Goal: Information Seeking & Learning: Understand process/instructions

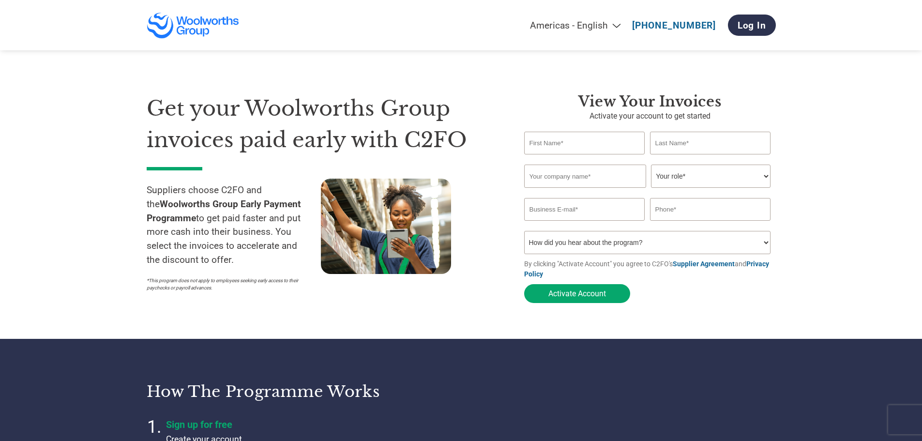
select select "en-[GEOGRAPHIC_DATA]"
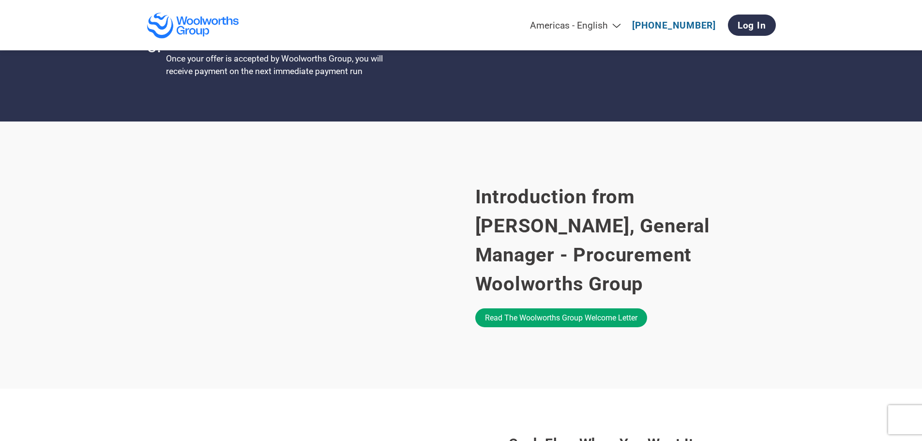
scroll to position [484, 0]
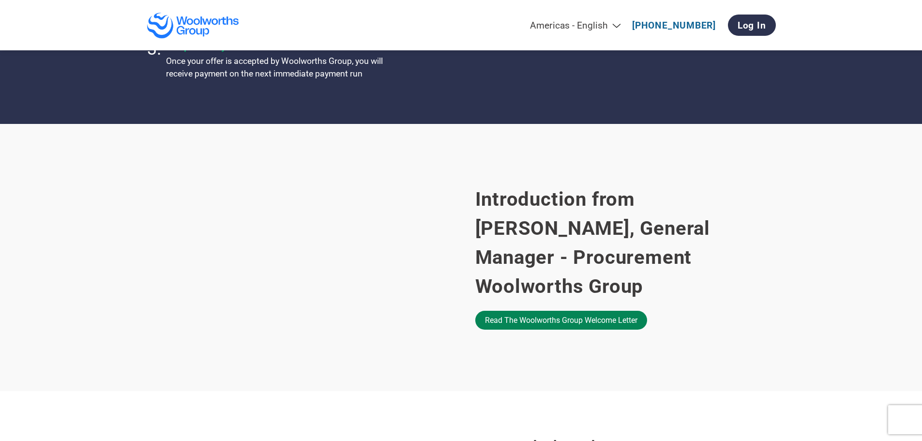
click at [550, 313] on link "Read the Woolworths Group welcome letter" at bounding box center [561, 320] width 172 height 19
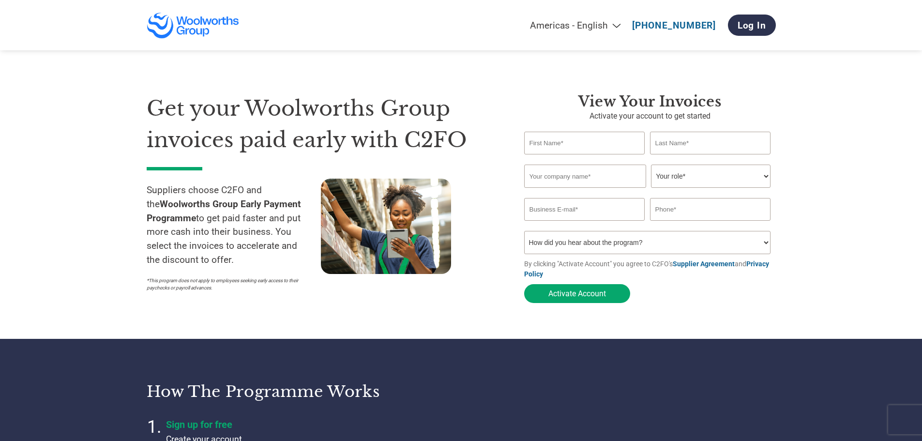
select select "en-[GEOGRAPHIC_DATA]"
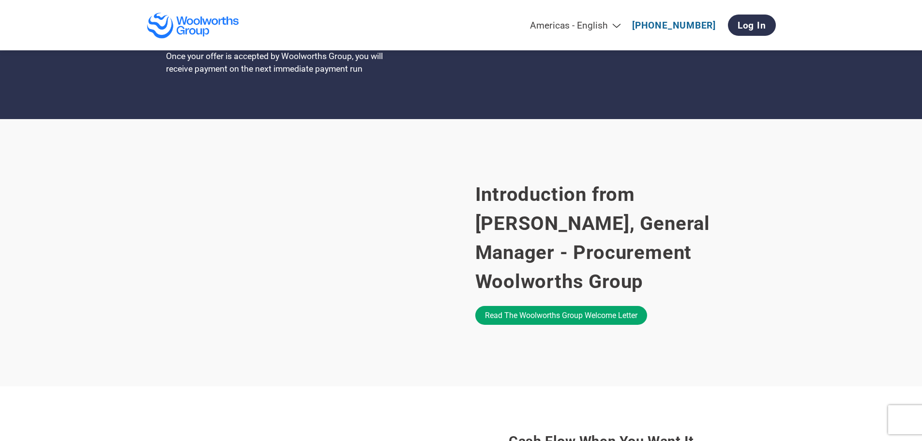
scroll to position [484, 0]
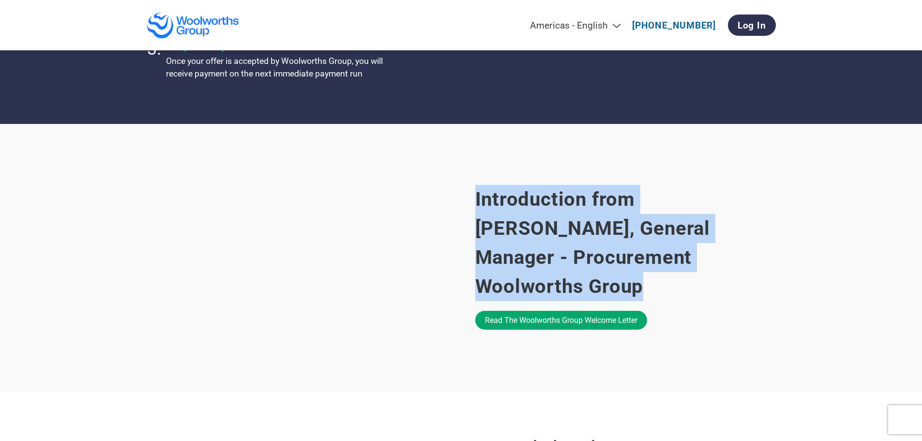
drag, startPoint x: 476, startPoint y: 217, endPoint x: 661, endPoint y: 280, distance: 195.3
click at [661, 280] on h2 "Introduction from [PERSON_NAME], General Manager - Procurement Woolworths Group" at bounding box center [625, 243] width 301 height 116
copy h2 "Introduction from [PERSON_NAME], General Manager - Procurement Woolworths Group"
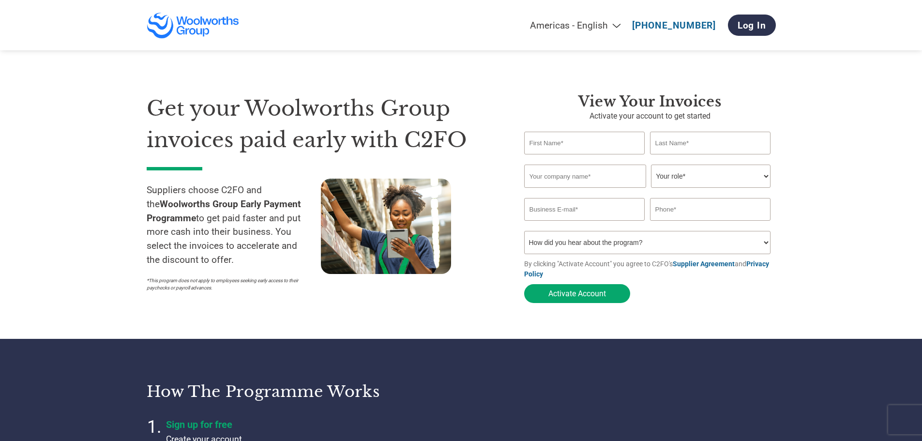
select select "en-[GEOGRAPHIC_DATA]"
